Goal: Information Seeking & Learning: Compare options

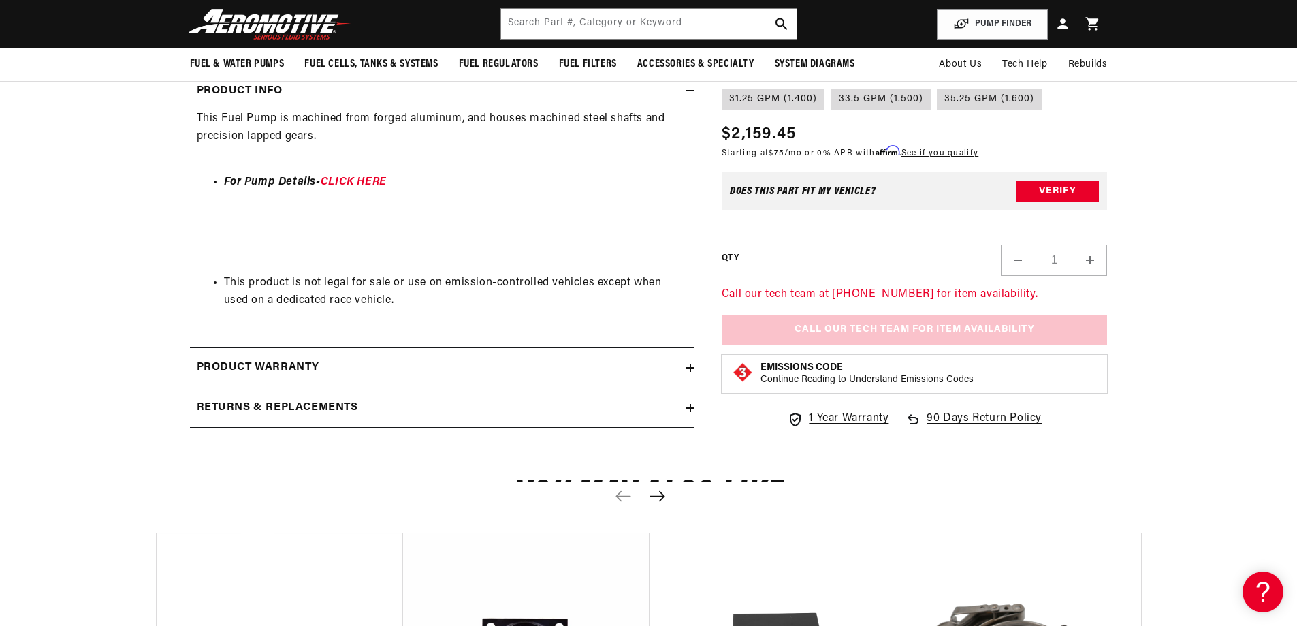
scroll to position [204, 0]
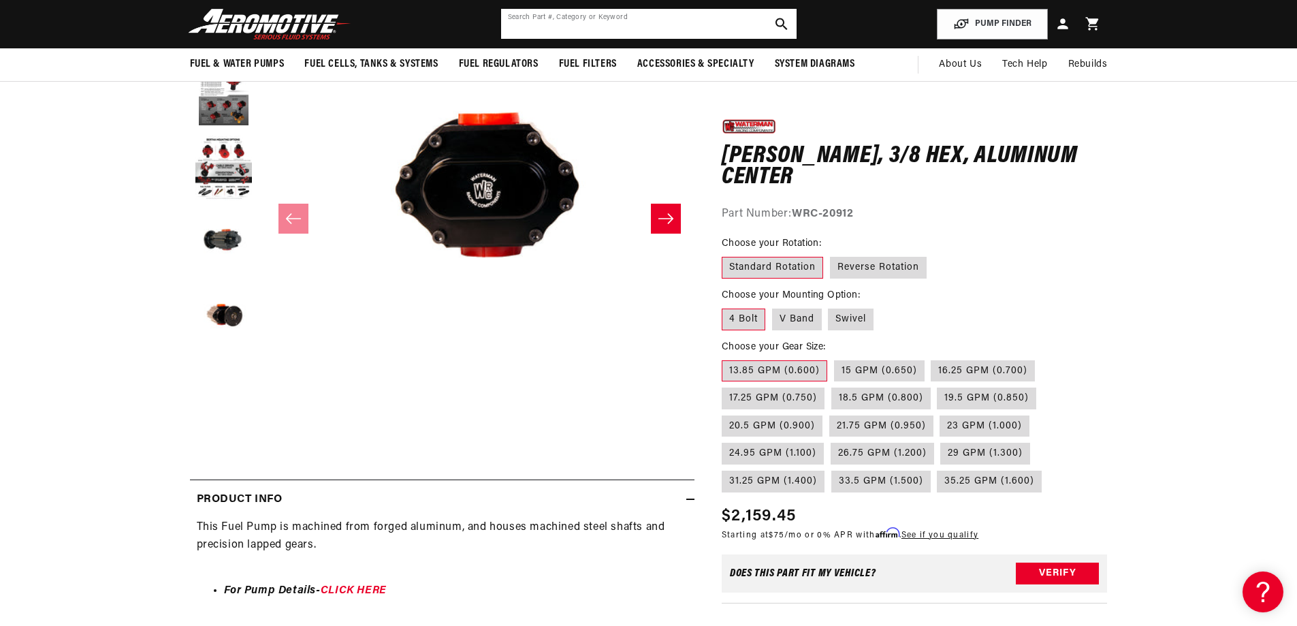
click at [634, 31] on input "text" at bounding box center [649, 24] width 296 height 30
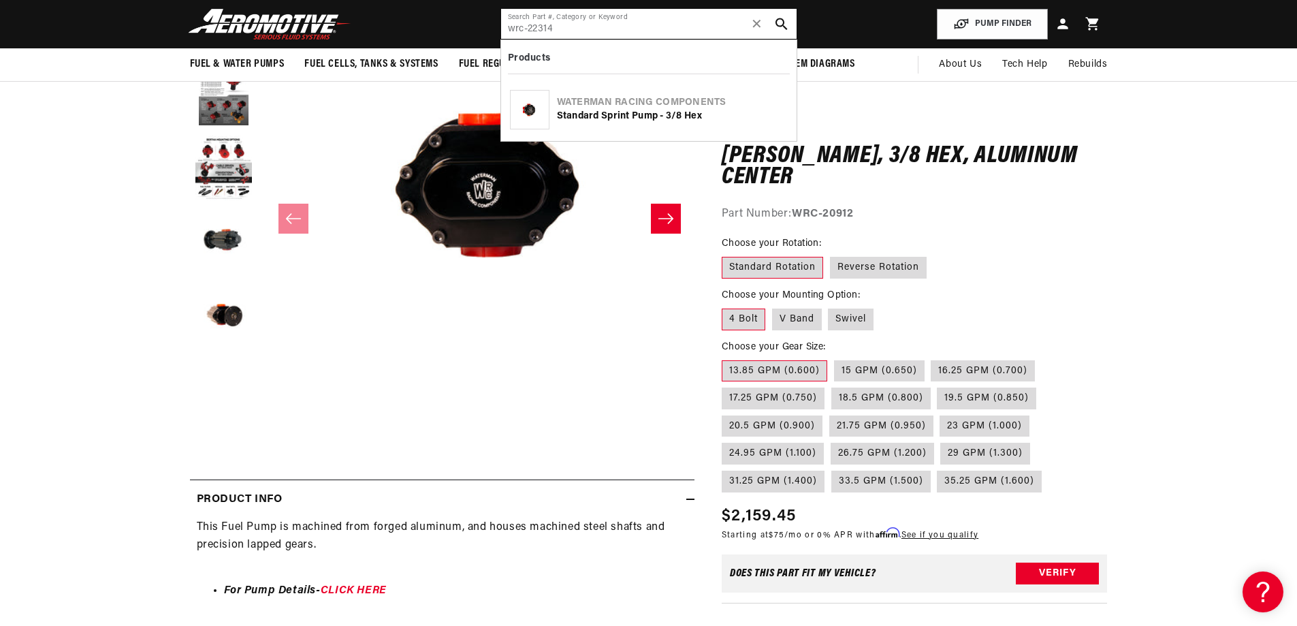
type input "wrc-22314"
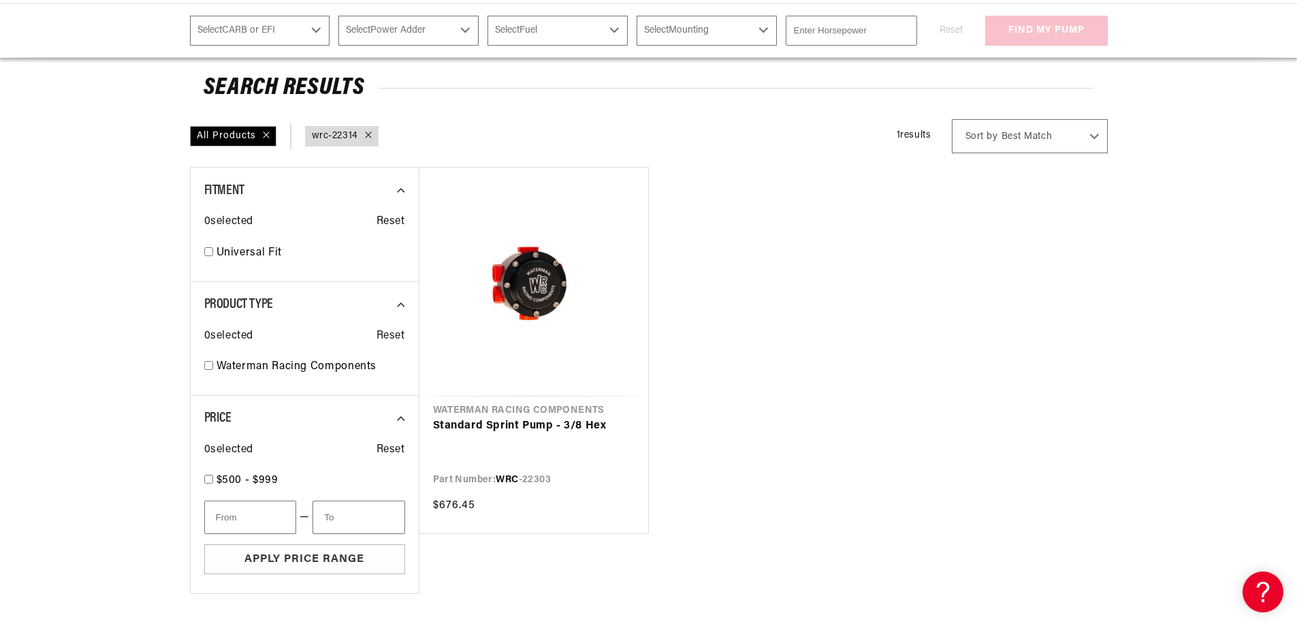
scroll to position [204, 0]
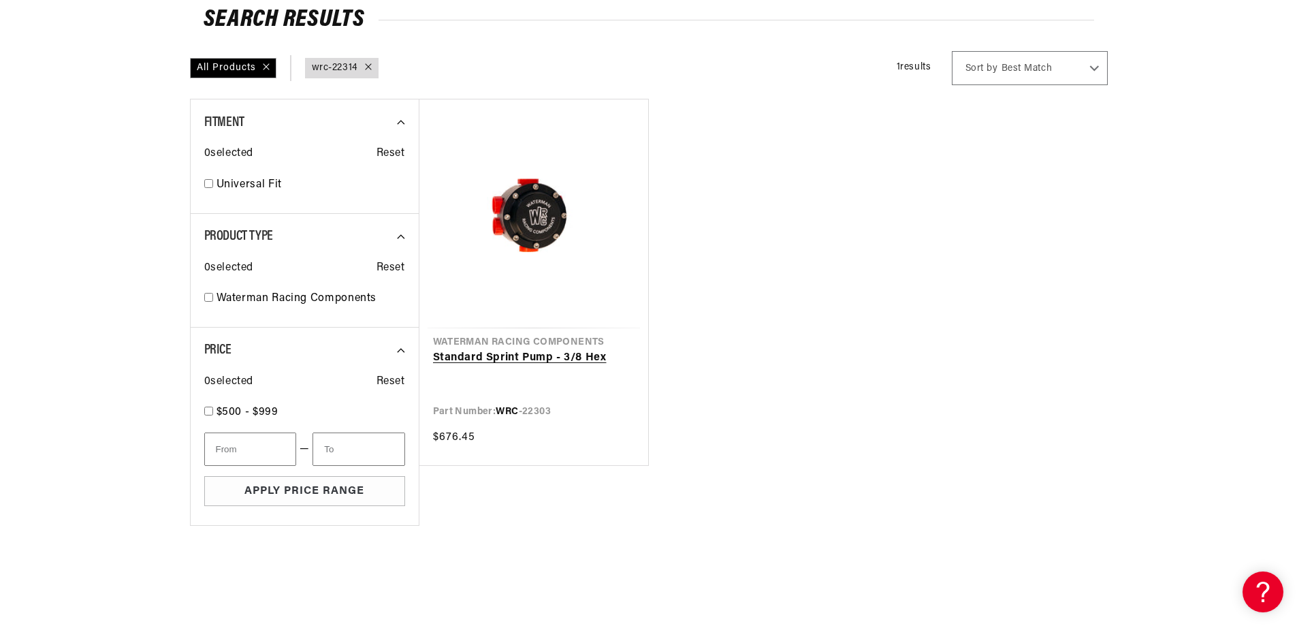
click at [535, 352] on link "Standard Sprint Pump - 3/8 Hex" at bounding box center [534, 358] width 202 height 18
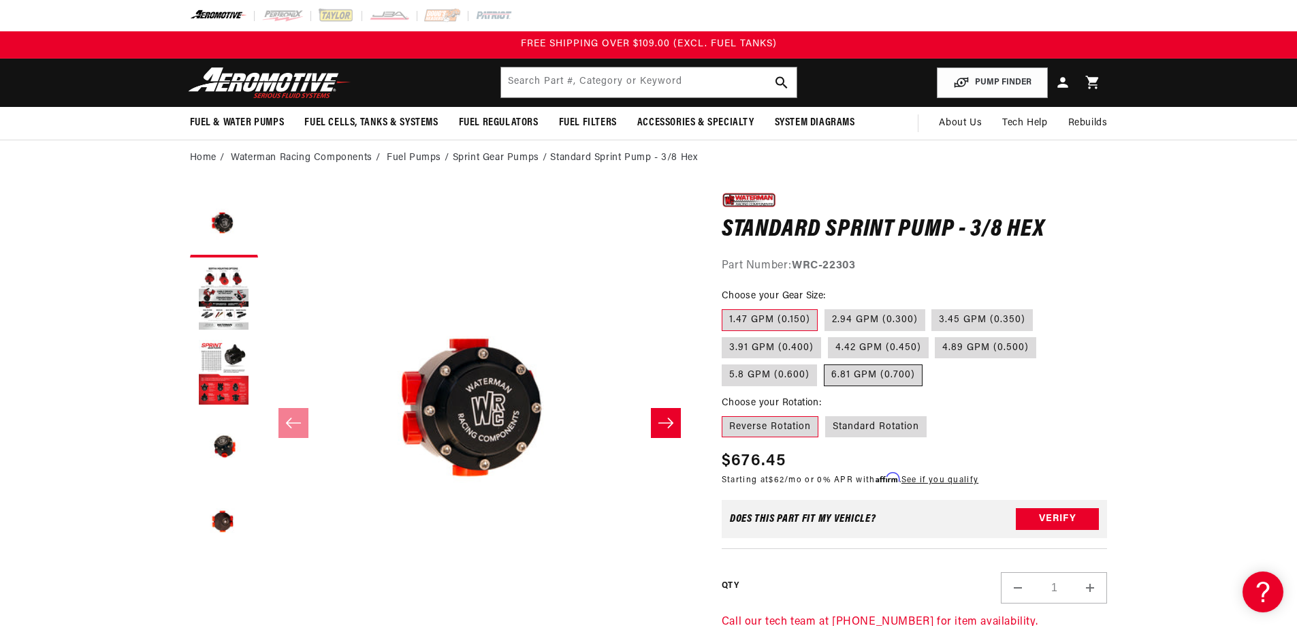
click at [894, 376] on label "6.81 GPM (0.700)" at bounding box center [873, 375] width 99 height 22
click at [825, 362] on input "6.81 GPM (0.700)" at bounding box center [824, 362] width 1 height 1
radio input "true"
click at [640, 91] on input "text" at bounding box center [649, 82] width 296 height 30
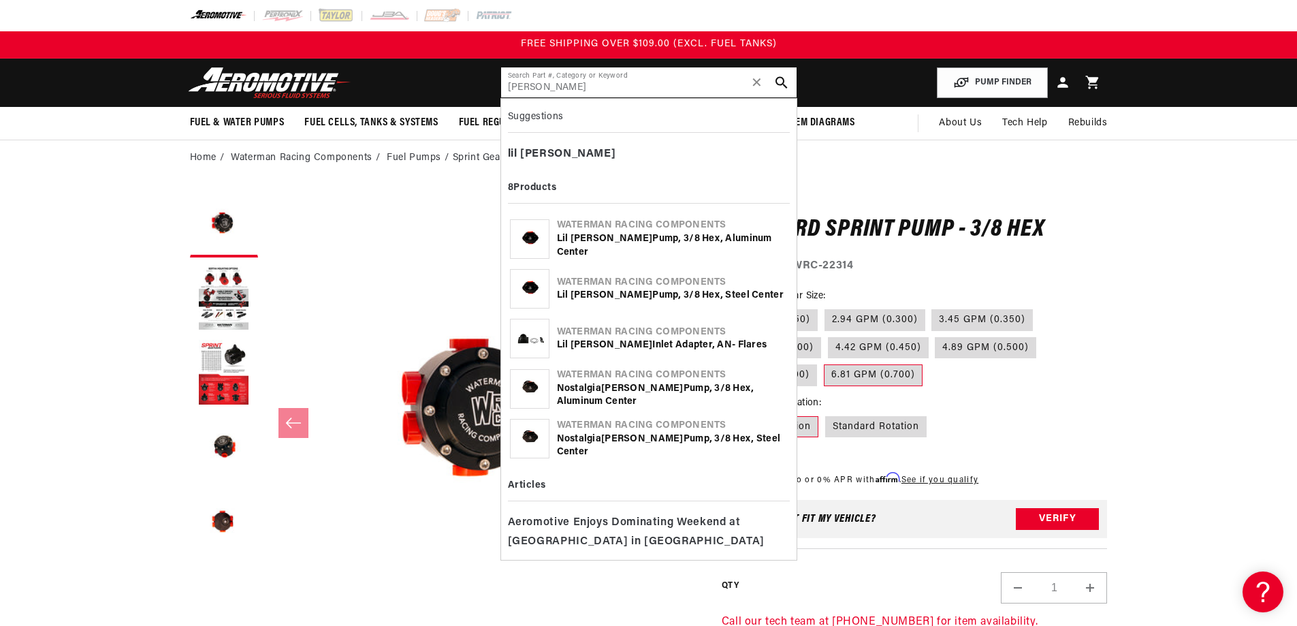
type input "lil bertha"
click at [608, 240] on b "Bertha" at bounding box center [612, 239] width 82 height 10
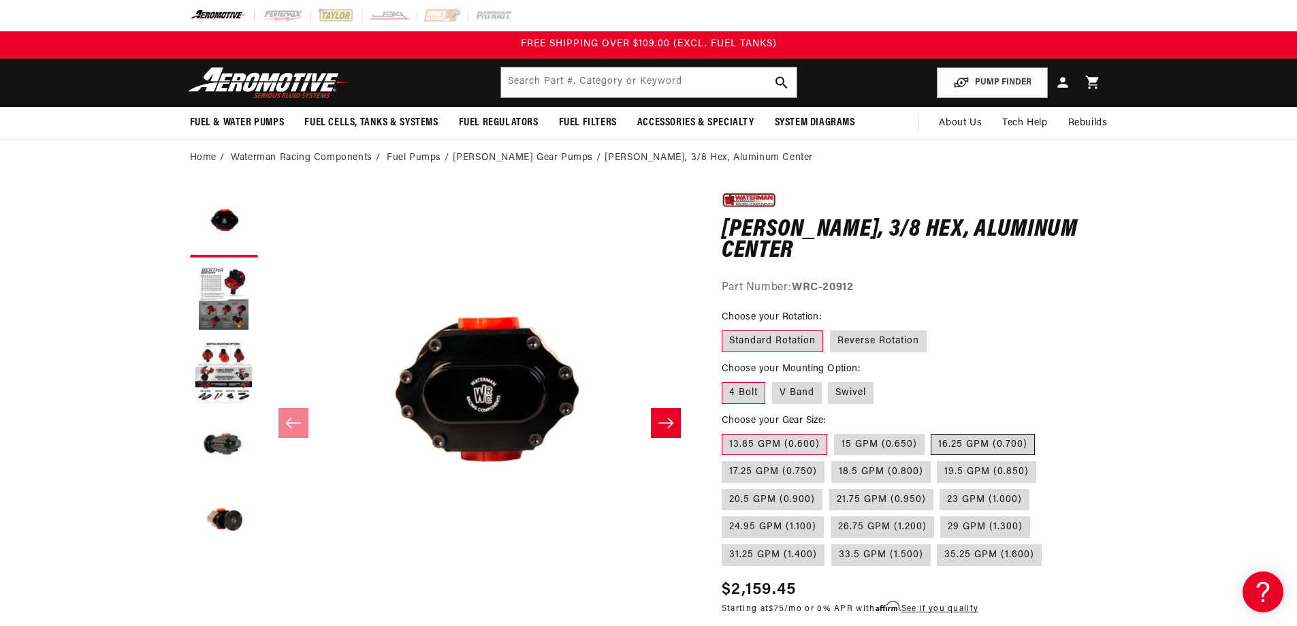
click at [988, 441] on label "16.25 GPM (0.700)" at bounding box center [983, 445] width 104 height 22
click at [932, 432] on input "16.25 GPM (0.700)" at bounding box center [932, 431] width 1 height 1
radio input "true"
